Goal: Obtain resource: Download file/media

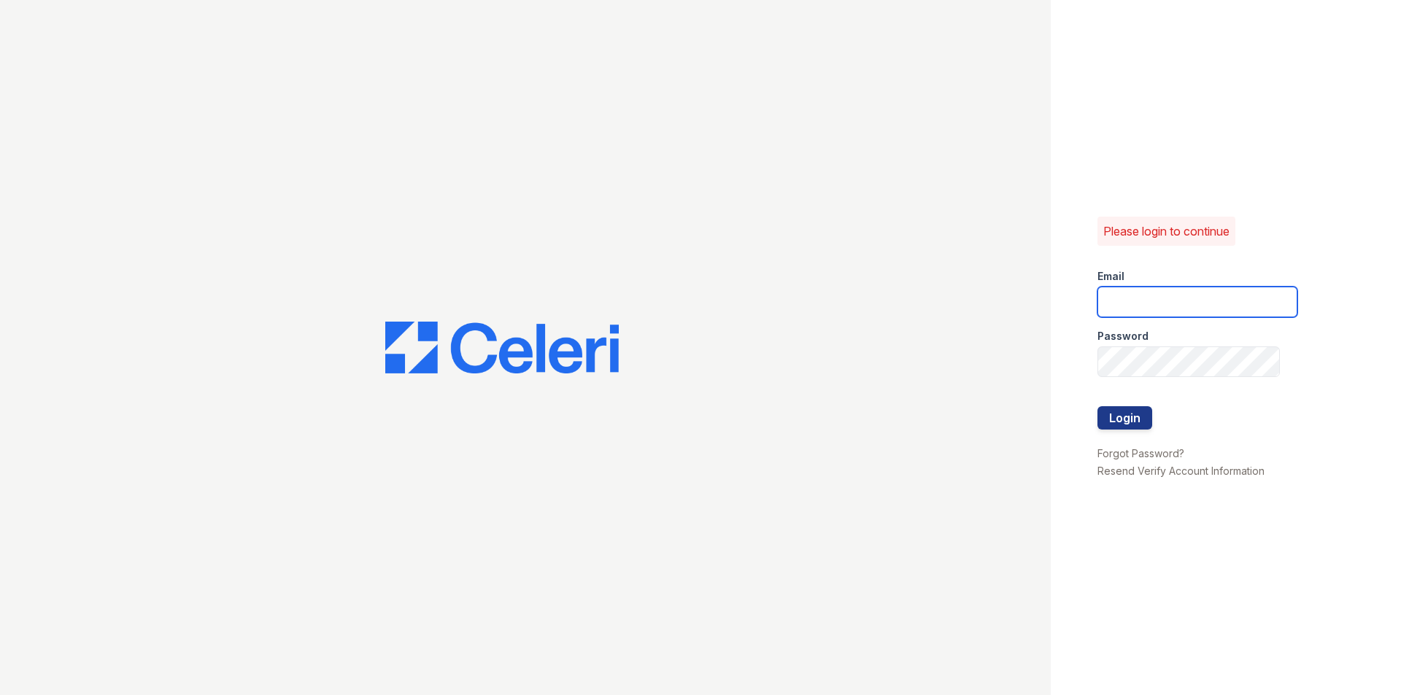
type input "[EMAIL_ADDRESS][DOMAIN_NAME]"
click at [1120, 432] on div at bounding box center [1197, 437] width 200 height 15
click at [1125, 430] on div at bounding box center [1197, 437] width 200 height 15
click at [1099, 401] on div at bounding box center [1197, 391] width 200 height 29
click at [1132, 420] on button "Login" at bounding box center [1124, 417] width 55 height 23
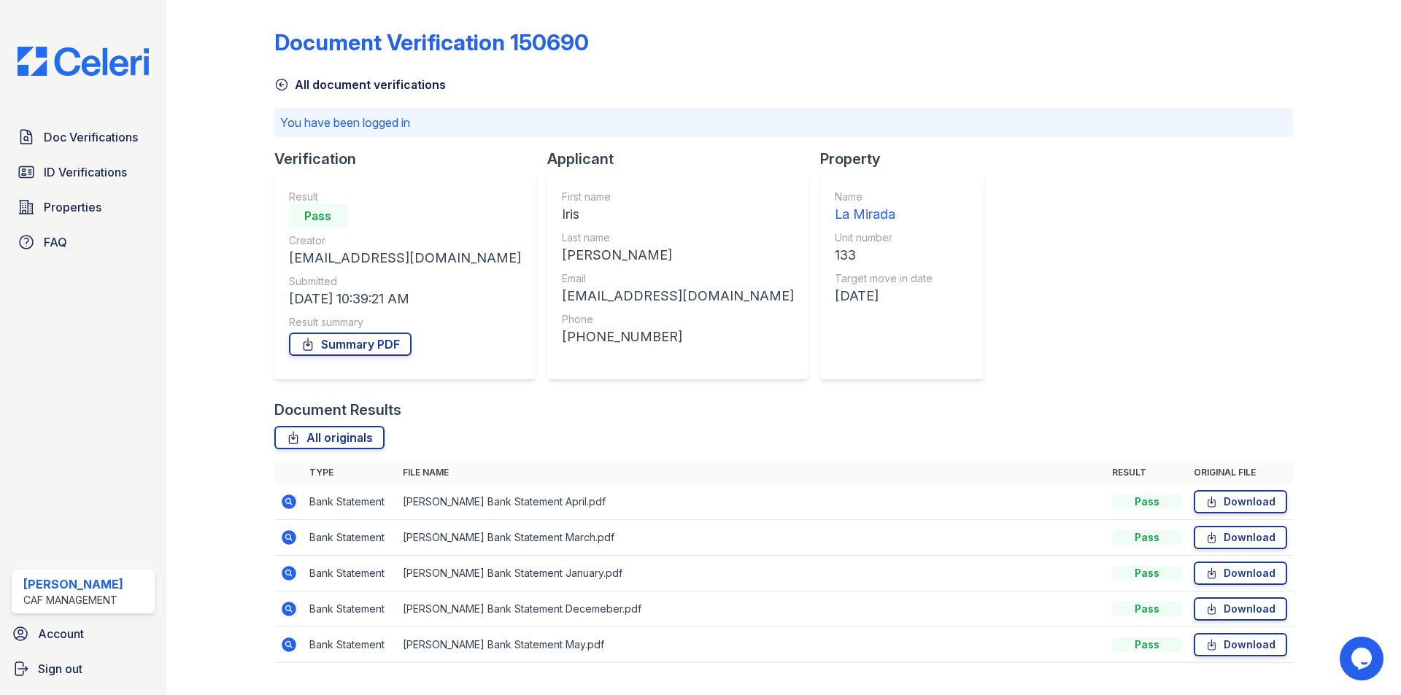
click at [50, 121] on div "Doc Verifications ID Verifications Properties FAQ [PERSON_NAME] CAF Management …" at bounding box center [83, 347] width 166 height 695
click at [66, 125] on link "Doc Verifications" at bounding box center [83, 137] width 143 height 29
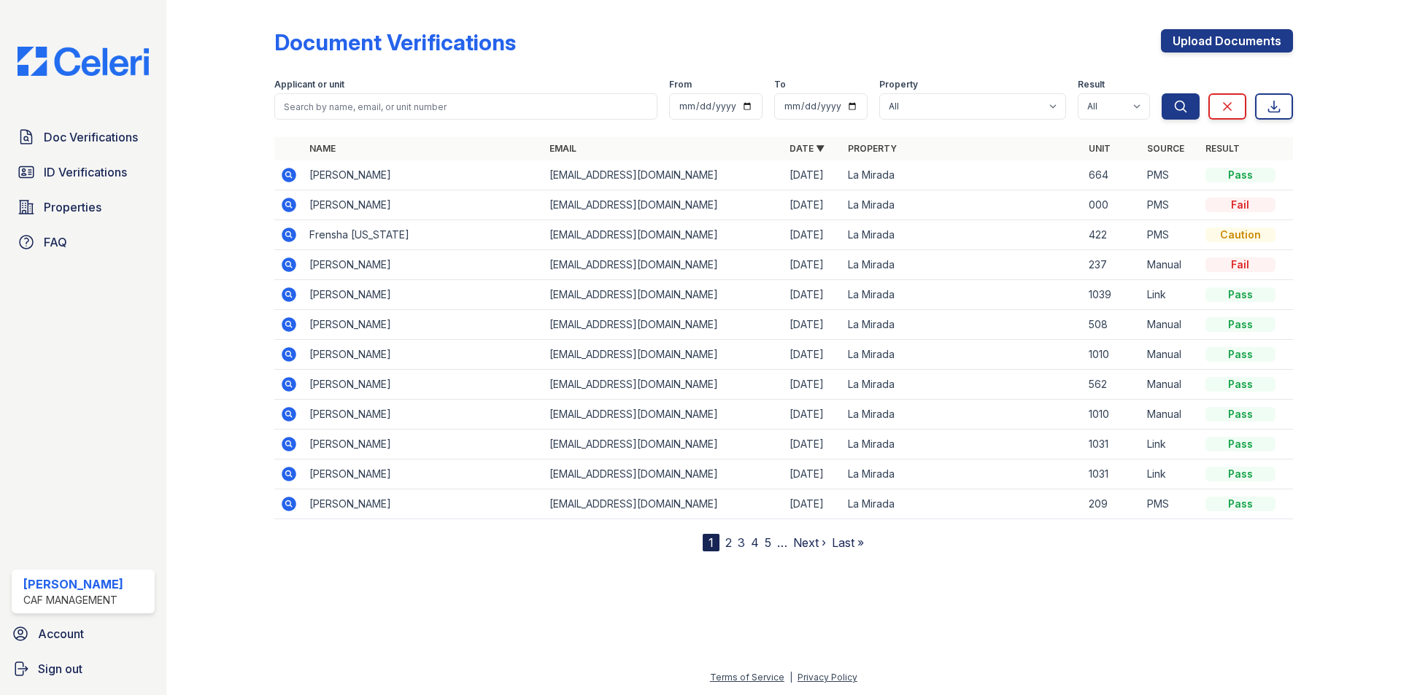
click at [291, 416] on icon at bounding box center [289, 414] width 15 height 15
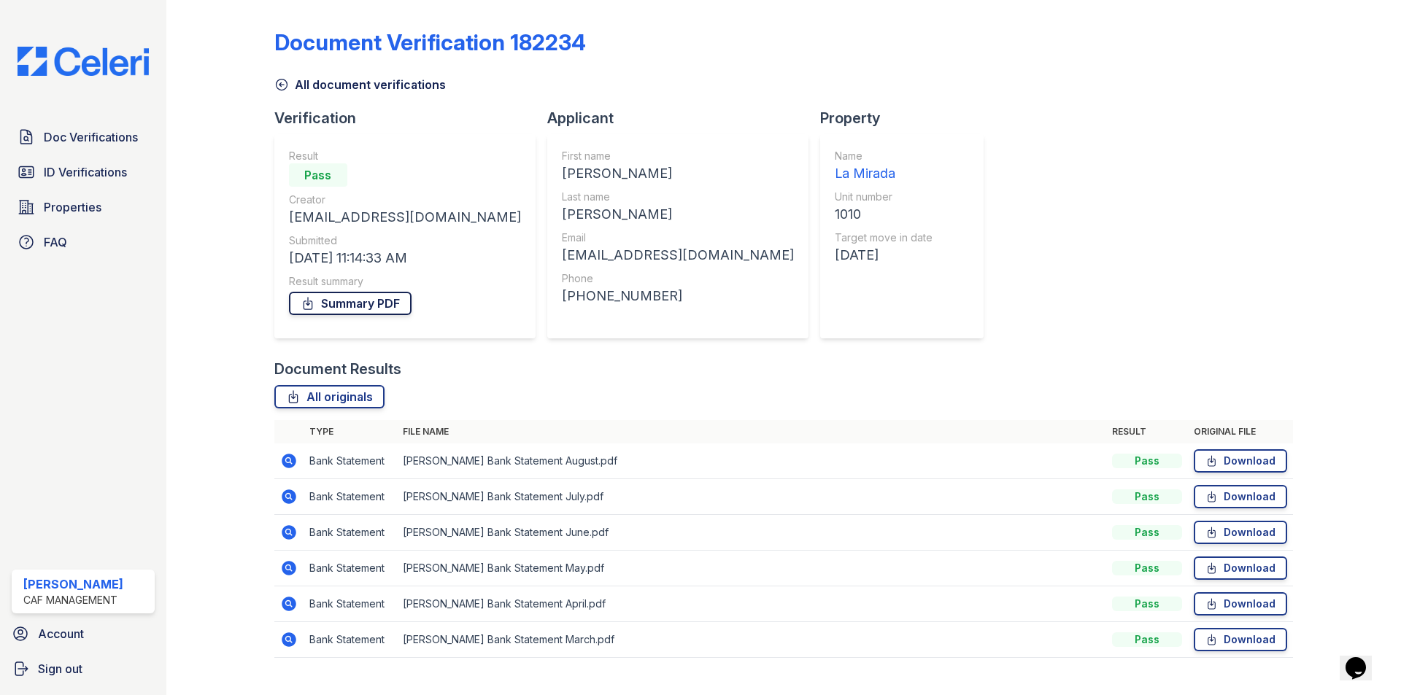
click at [333, 305] on link "Summary PDF" at bounding box center [350, 303] width 123 height 23
click at [52, 134] on span "Doc Verifications" at bounding box center [91, 137] width 94 height 18
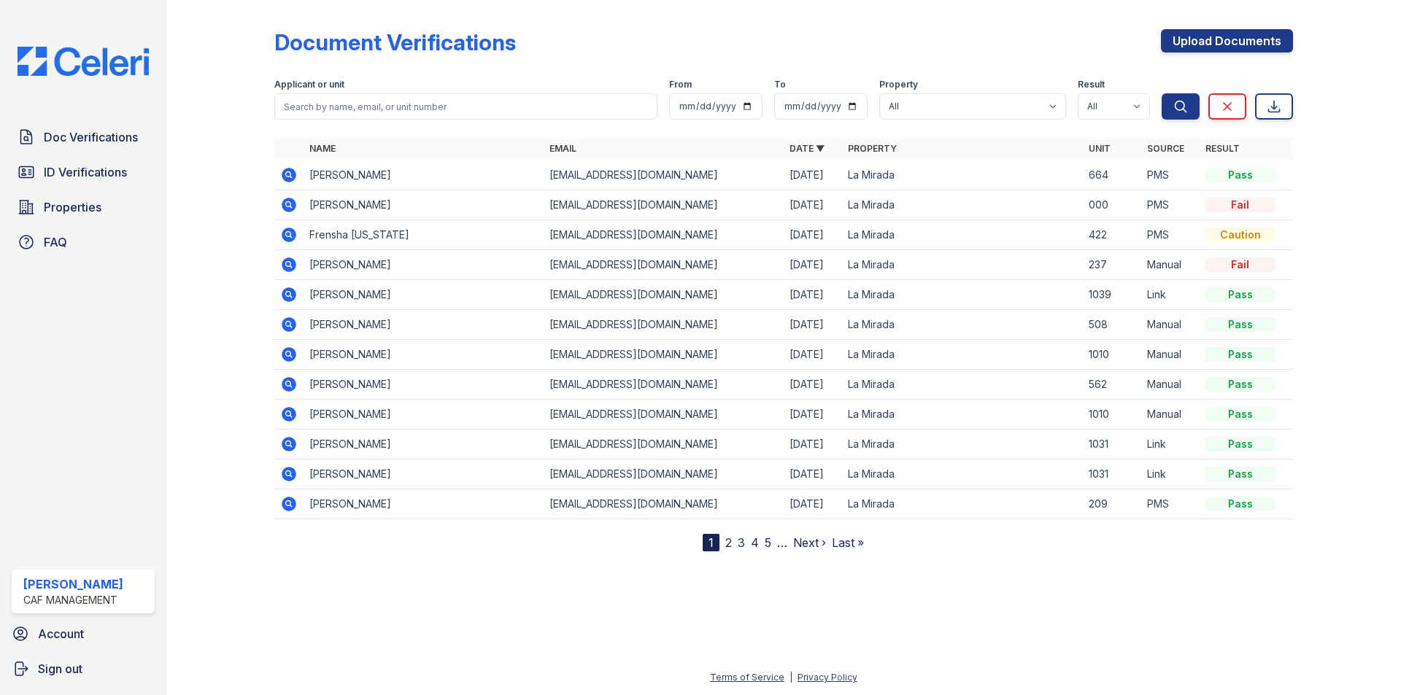
click at [281, 351] on icon at bounding box center [289, 355] width 18 height 18
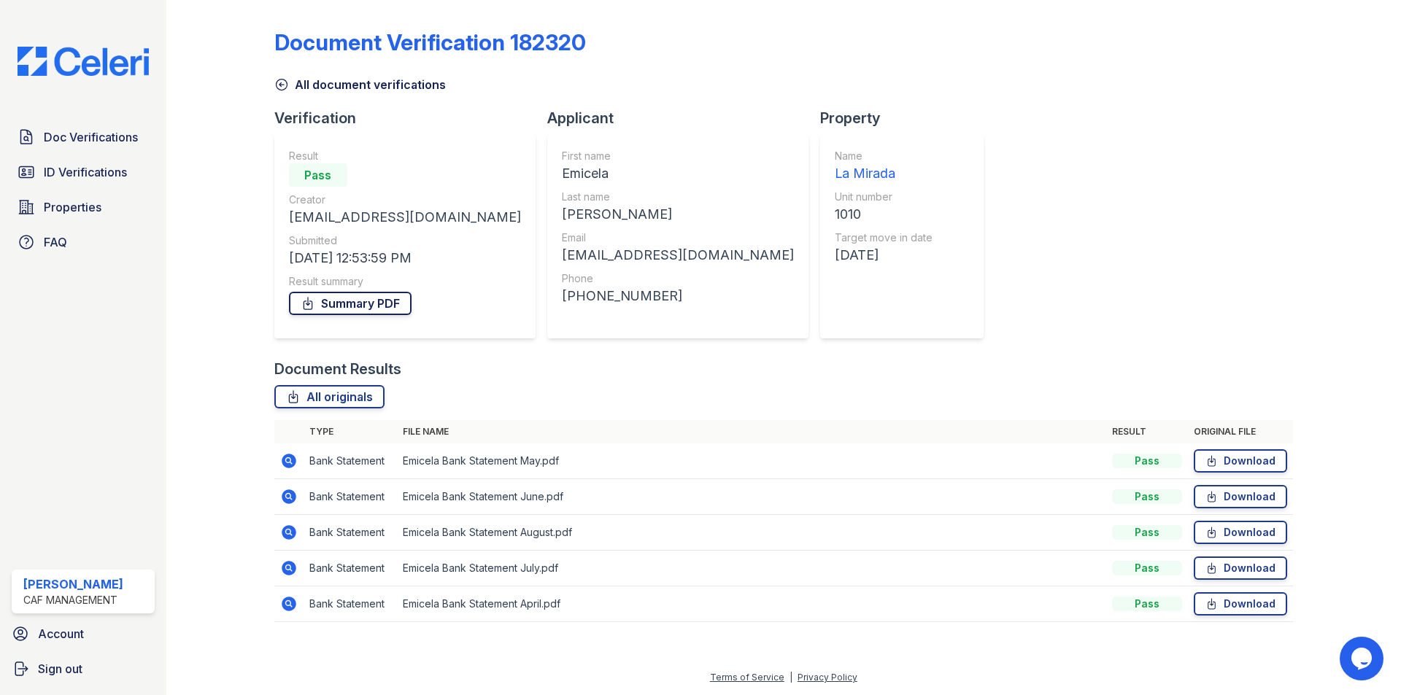
click at [343, 307] on link "Summary PDF" at bounding box center [350, 303] width 123 height 23
